Goal: Information Seeking & Learning: Find specific fact

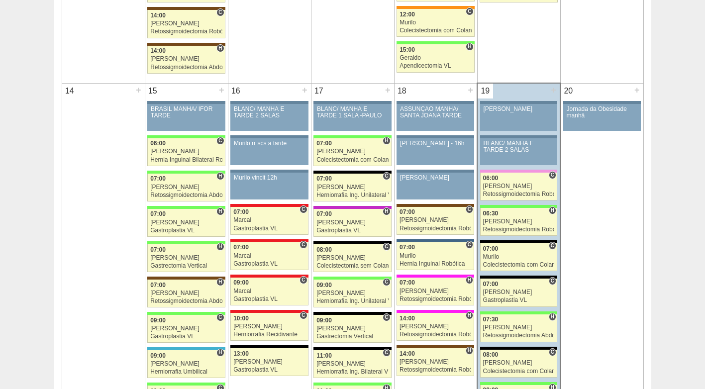
scroll to position [945, 0]
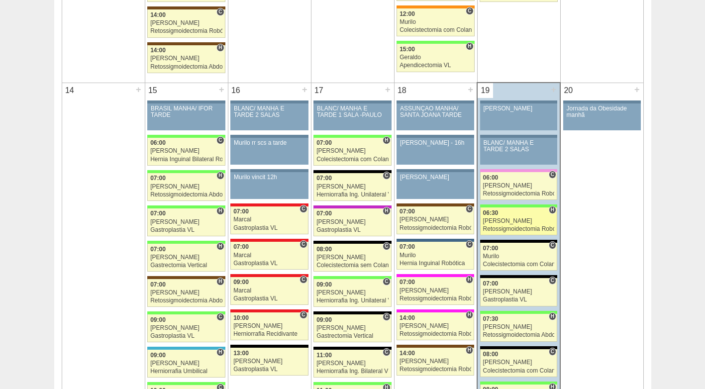
click at [525, 218] on div "[PERSON_NAME]" at bounding box center [519, 221] width 72 height 6
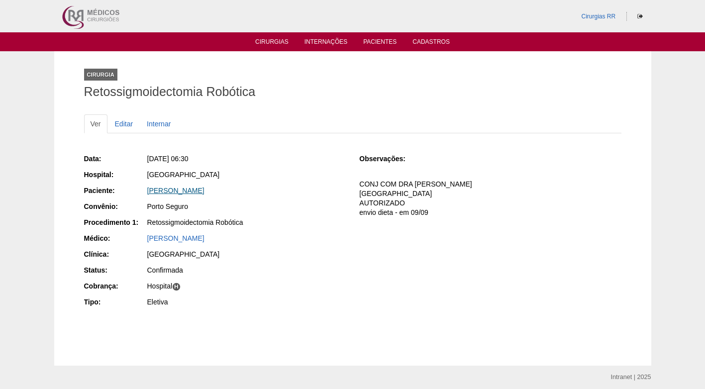
click at [204, 191] on link "NEIDE LAURA DO NASCIMENTO ALVES" at bounding box center [175, 191] width 57 height 8
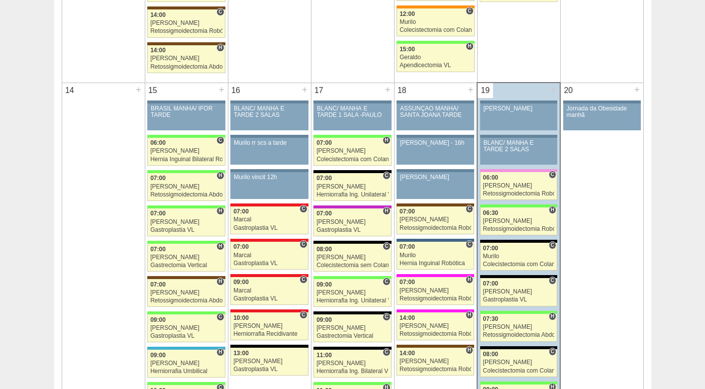
scroll to position [945, 0]
click at [521, 328] on div "[PERSON_NAME]" at bounding box center [519, 327] width 72 height 6
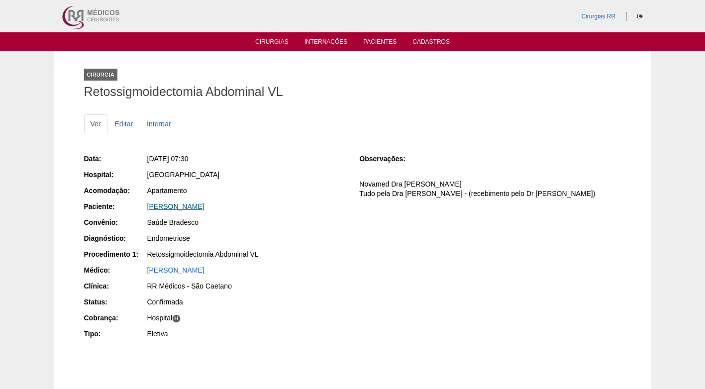
click at [204, 207] on link "[PERSON_NAME]" at bounding box center [175, 206] width 57 height 8
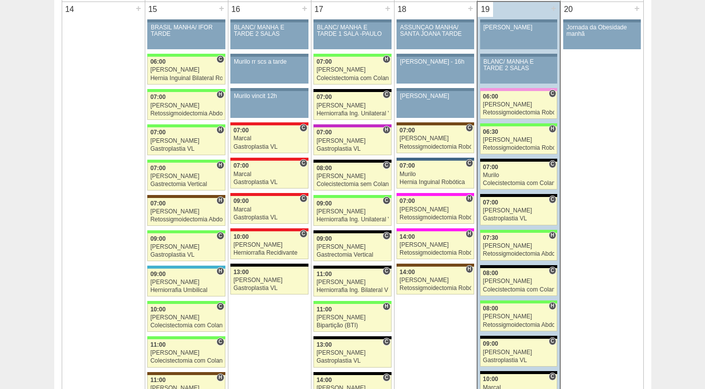
scroll to position [1045, 0]
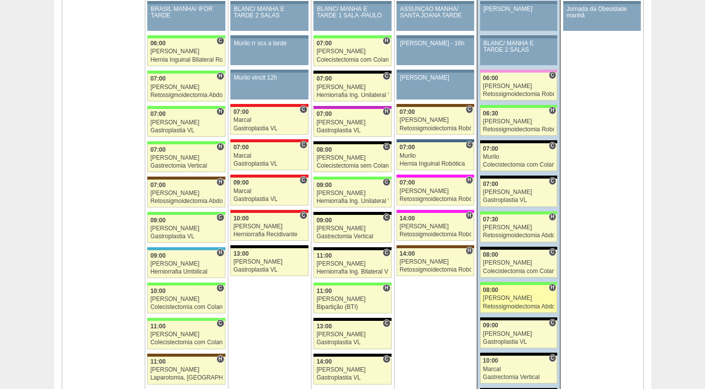
click at [509, 305] on div "Retossigmoidectomia Abdominal VL" at bounding box center [519, 306] width 72 height 6
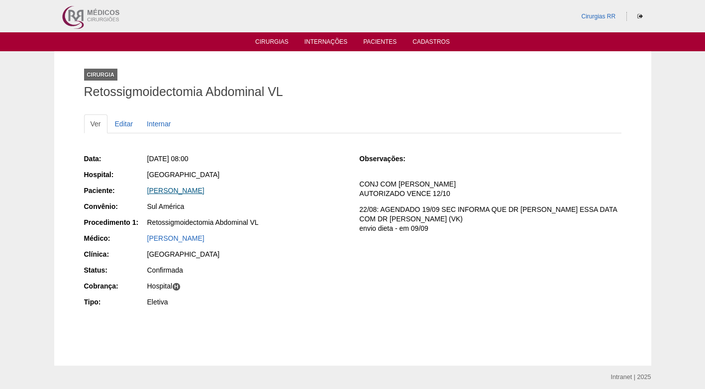
click at [168, 188] on link "[PERSON_NAME]" at bounding box center [175, 191] width 57 height 8
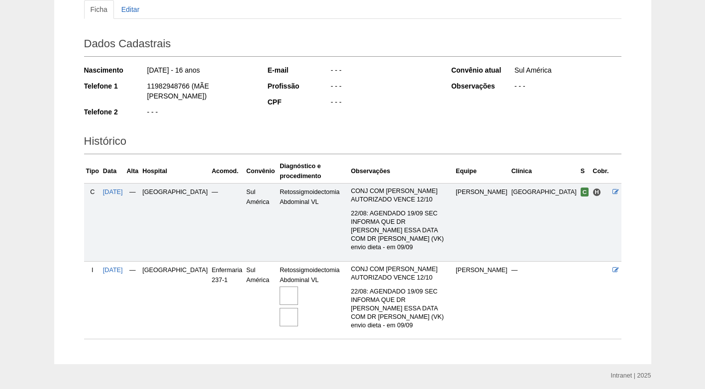
scroll to position [115, 0]
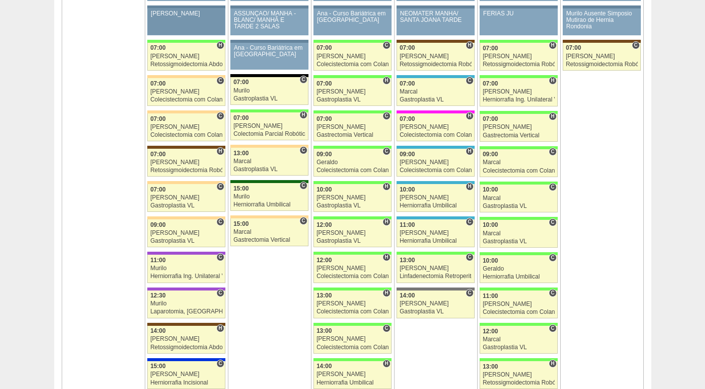
scroll to position [1592, 0]
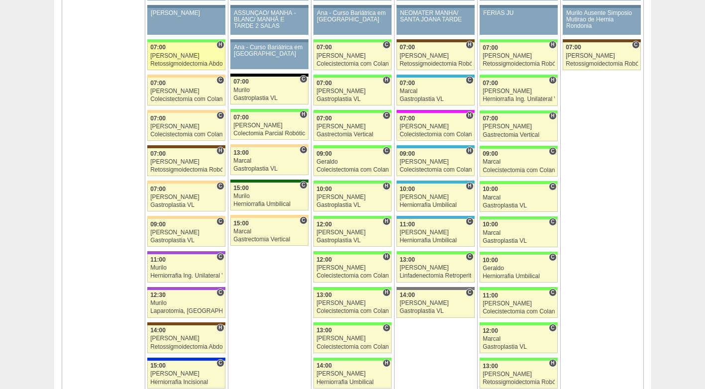
click at [170, 55] on div "[PERSON_NAME]" at bounding box center [186, 56] width 72 height 6
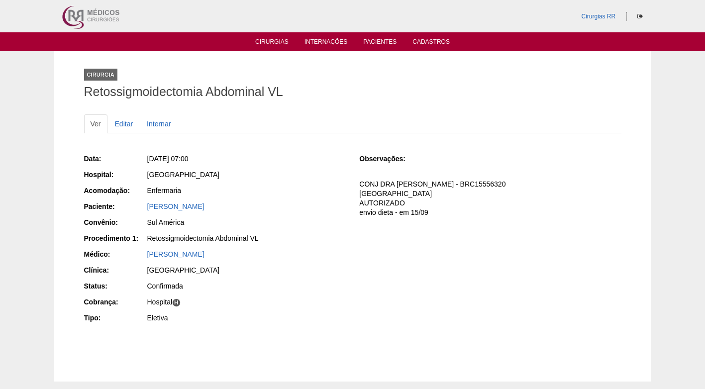
click at [502, 152] on div "Observações: CONJ DRA CLAUDIA - BRC15556320 FATURADO HOSPITAL AUTORIZADO envio …" at bounding box center [490, 188] width 262 height 77
click at [278, 182] on div "[GEOGRAPHIC_DATA]" at bounding box center [245, 176] width 199 height 12
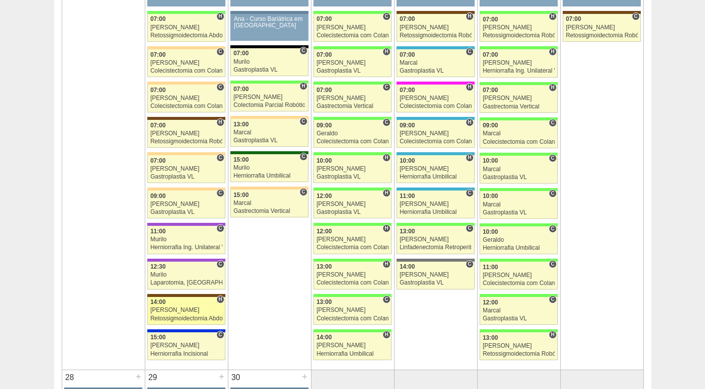
scroll to position [1641, 0]
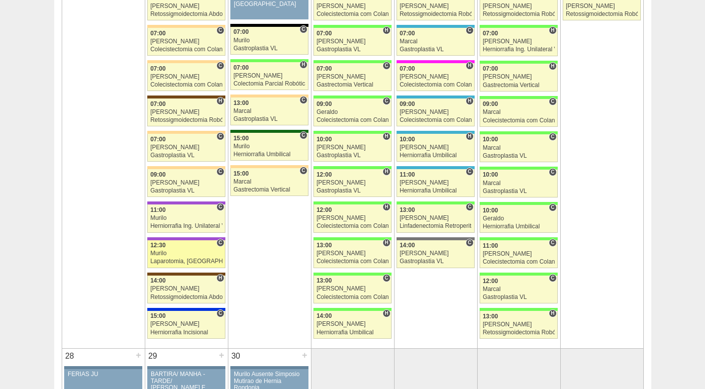
click at [185, 259] on div "Laparotomia, [GEOGRAPHIC_DATA], Drenagem, Bridas VL" at bounding box center [186, 261] width 72 height 6
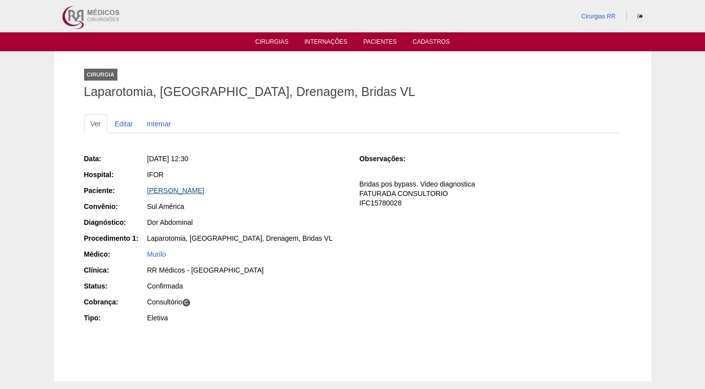
click at [178, 188] on link "[PERSON_NAME]" at bounding box center [175, 191] width 57 height 8
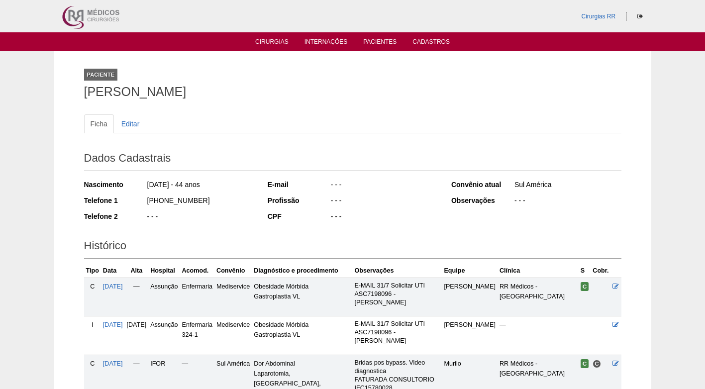
drag, startPoint x: 195, startPoint y: 199, endPoint x: 138, endPoint y: 204, distance: 57.0
click at [123, 202] on div "Telefone 1 (11) 96861-4773" at bounding box center [169, 201] width 170 height 12
click at [183, 208] on div "Nascimento 21/09/1980 - 44 anos Telefone 1 (11) 96861-4773 Telefone 2 - - -" at bounding box center [169, 203] width 170 height 55
click at [606, 98] on h1 "Miriam Augusto Sanches" at bounding box center [352, 92] width 537 height 12
drag, startPoint x: 220, startPoint y: 92, endPoint x: 85, endPoint y: 96, distance: 135.8
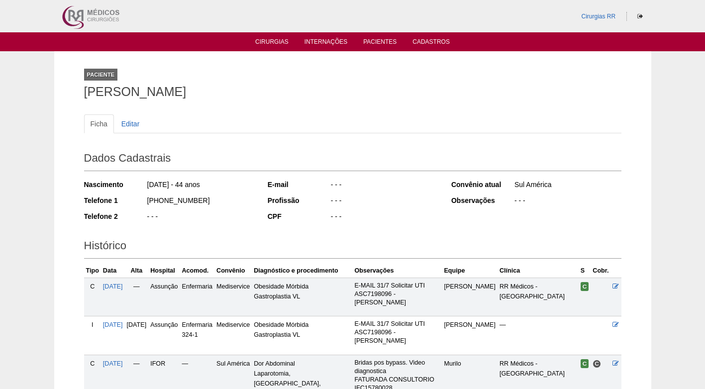
click at [85, 96] on h1 "Miriam Augusto Sanches" at bounding box center [352, 92] width 537 height 12
copy h1 "Miriam Augusto Sanches"
click at [265, 40] on link "Cirurgias" at bounding box center [271, 42] width 33 height 8
